Goal: Task Accomplishment & Management: Use online tool/utility

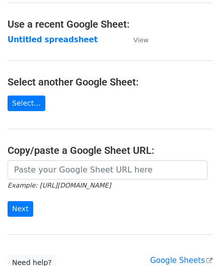
scroll to position [50, 0]
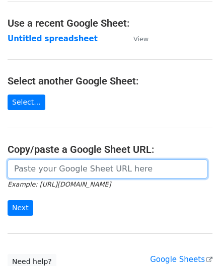
click at [50, 170] on input "url" at bounding box center [108, 168] width 200 height 19
paste input "[URL][DOMAIN_NAME]"
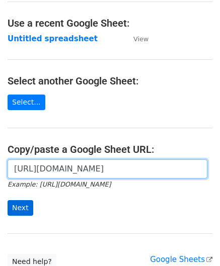
type input "[URL][DOMAIN_NAME]"
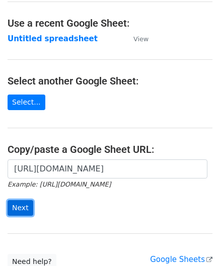
click at [19, 204] on input "Next" at bounding box center [21, 208] width 26 height 16
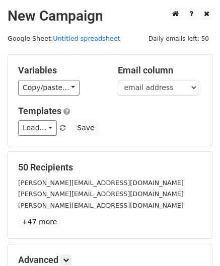
scroll to position [123, 0]
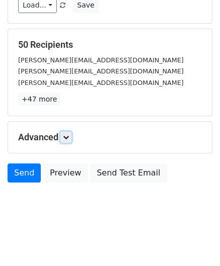
click at [68, 136] on icon at bounding box center [66, 137] width 6 height 6
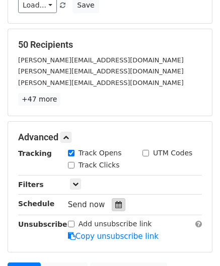
click at [117, 202] on div at bounding box center [119, 204] width 14 height 13
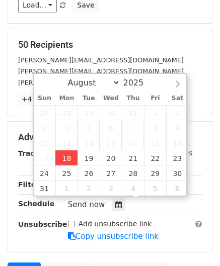
type input "2025-08-18 12:00"
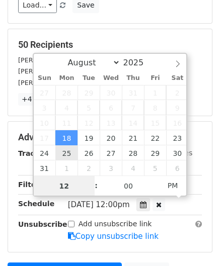
paste input "Hour"
type input "2"
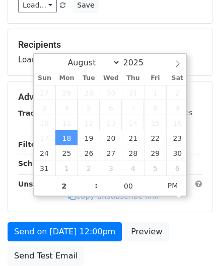
type input "2025-08-18 14:00"
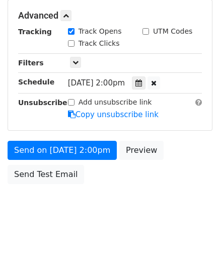
scroll to position [244, 0]
